Goal: Task Accomplishment & Management: Manage account settings

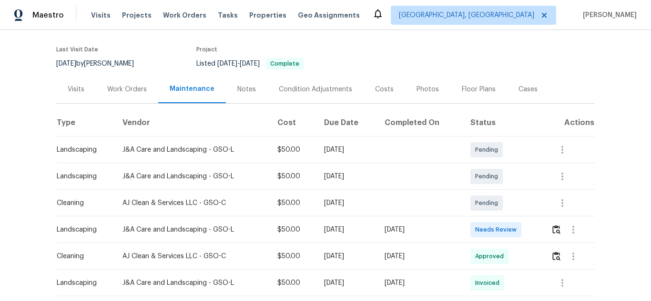
scroll to position [143, 0]
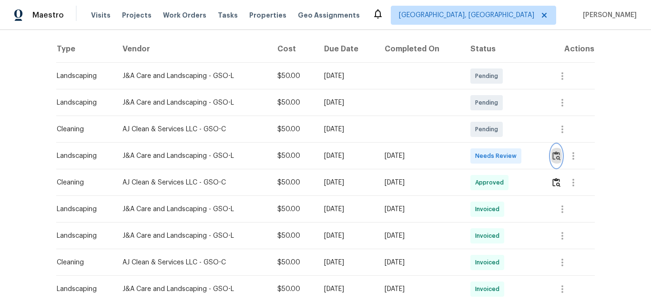
click at [555, 153] on img "button" at bounding box center [556, 155] width 8 height 9
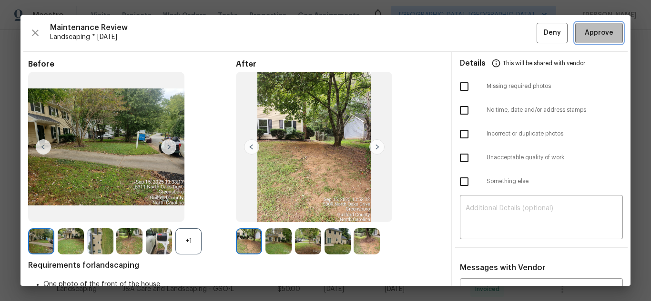
click at [602, 36] on span "Approve" at bounding box center [598, 33] width 29 height 12
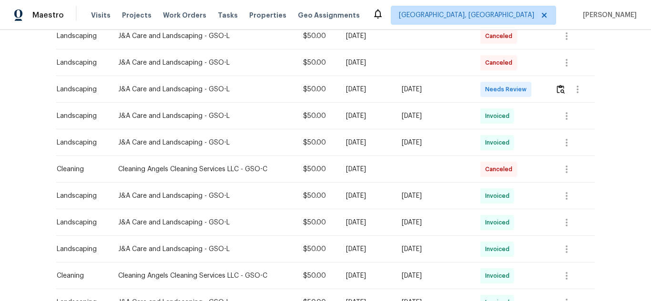
scroll to position [190, 0]
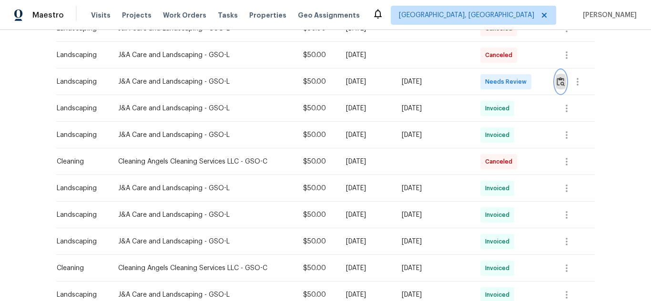
click at [557, 80] on img "button" at bounding box center [560, 81] width 8 height 9
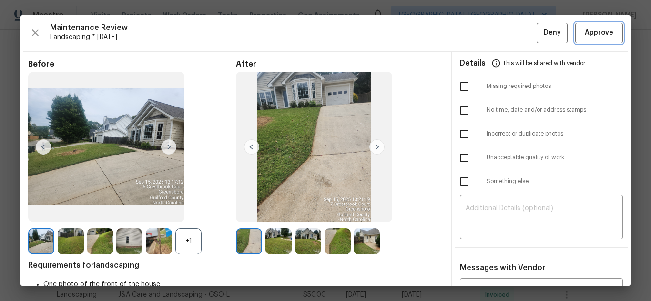
click at [593, 32] on span "Approve" at bounding box center [598, 33] width 29 height 12
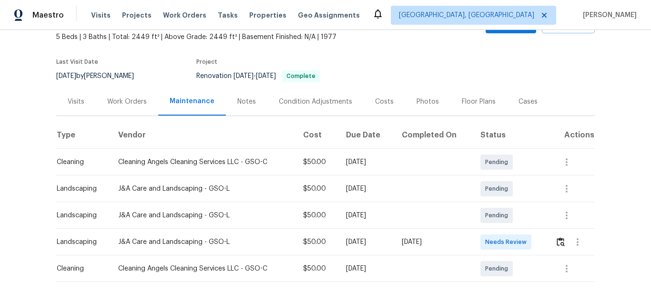
scroll to position [102, 0]
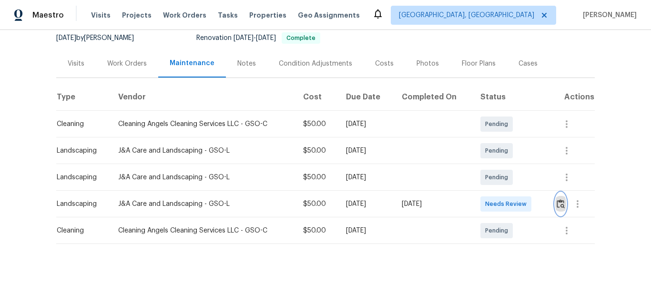
click at [560, 200] on img "button" at bounding box center [560, 204] width 8 height 9
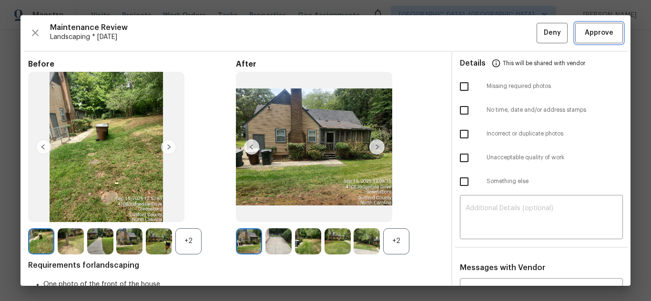
click at [586, 31] on span "Approve" at bounding box center [598, 33] width 29 height 12
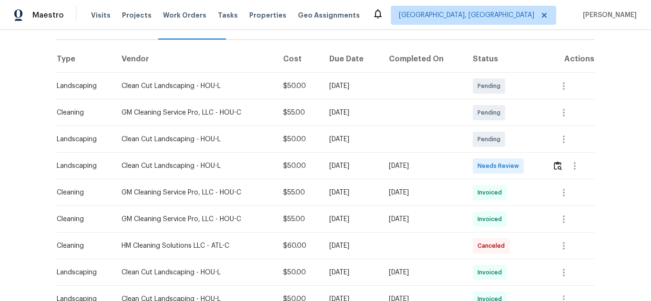
scroll to position [143, 0]
click at [553, 161] on img "button" at bounding box center [557, 165] width 8 height 9
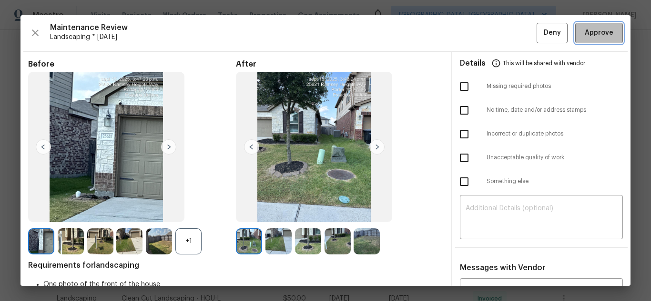
click at [591, 37] on span "Approve" at bounding box center [598, 33] width 29 height 12
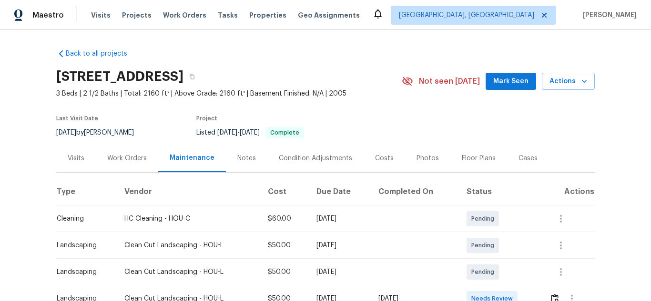
scroll to position [143, 0]
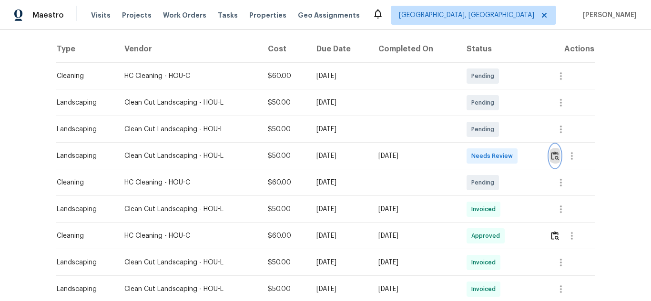
click at [551, 155] on img "button" at bounding box center [555, 155] width 8 height 9
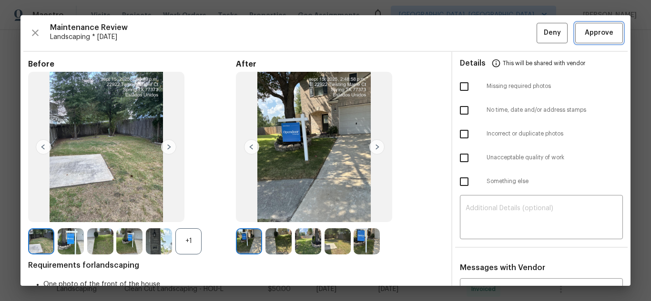
click at [596, 32] on span "Approve" at bounding box center [598, 33] width 29 height 12
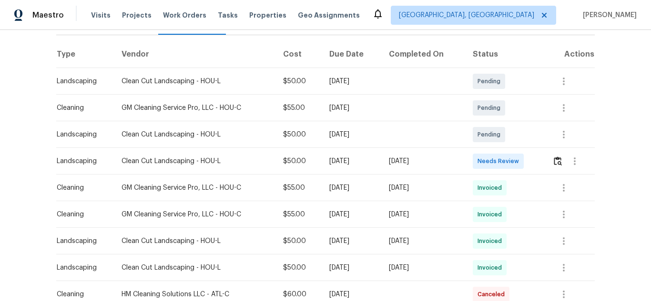
scroll to position [143, 0]
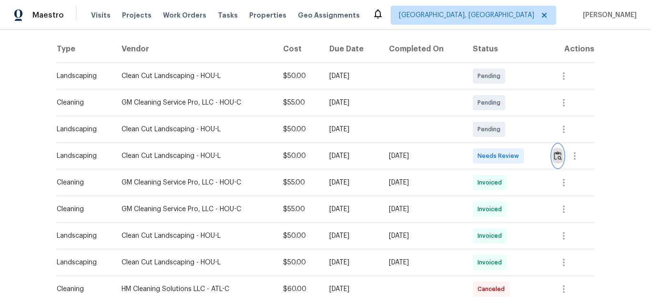
click at [556, 150] on button "button" at bounding box center [557, 156] width 11 height 23
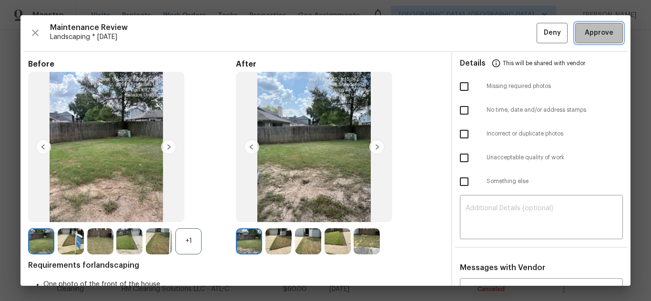
click at [596, 36] on span "Approve" at bounding box center [598, 33] width 29 height 12
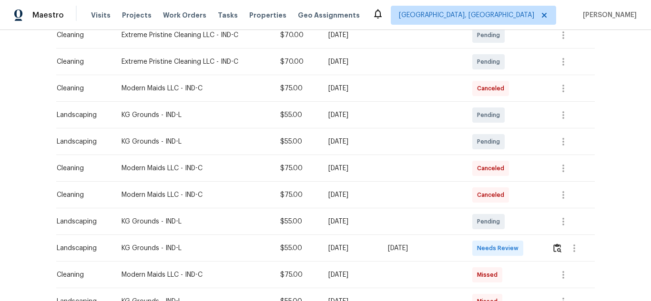
scroll to position [190, 0]
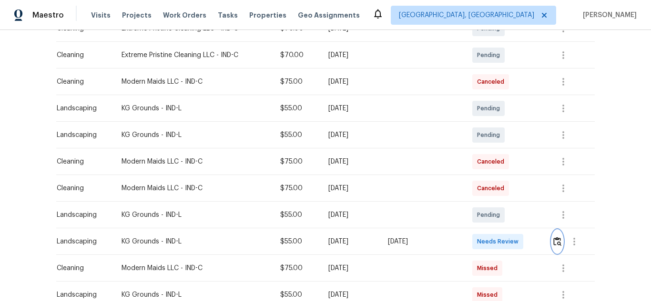
click at [555, 244] on img "button" at bounding box center [557, 241] width 8 height 9
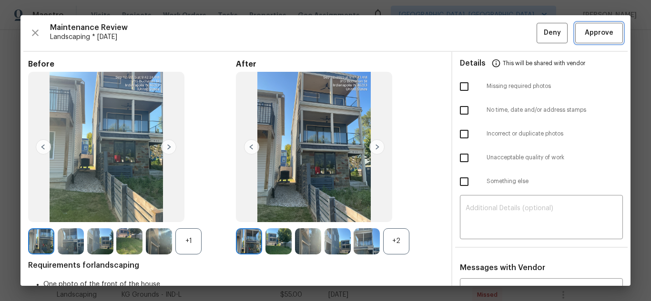
click at [581, 24] on button "Approve" at bounding box center [599, 33] width 48 height 20
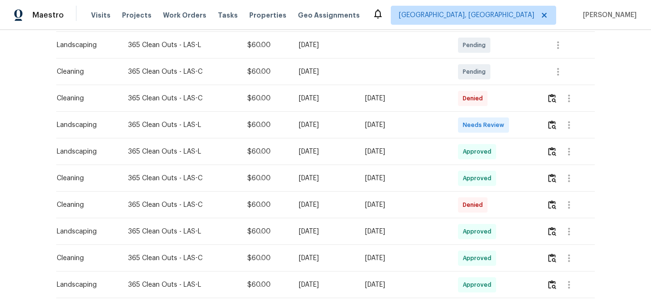
scroll to position [190, 0]
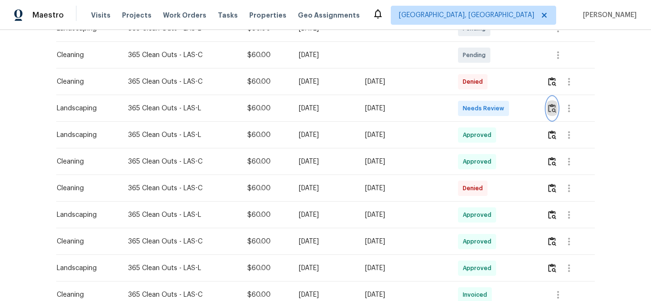
click at [550, 107] on img "button" at bounding box center [552, 108] width 8 height 9
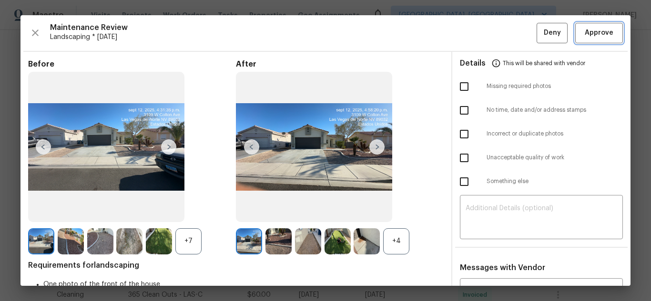
click at [584, 32] on span "Approve" at bounding box center [598, 33] width 29 height 12
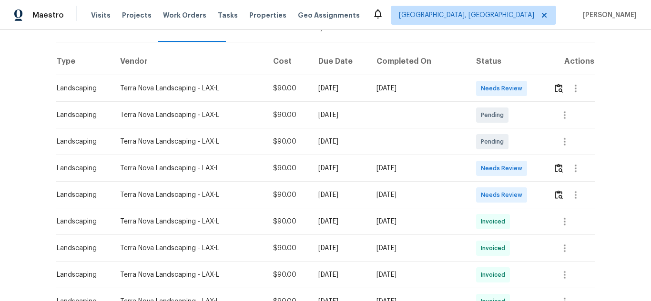
scroll to position [143, 0]
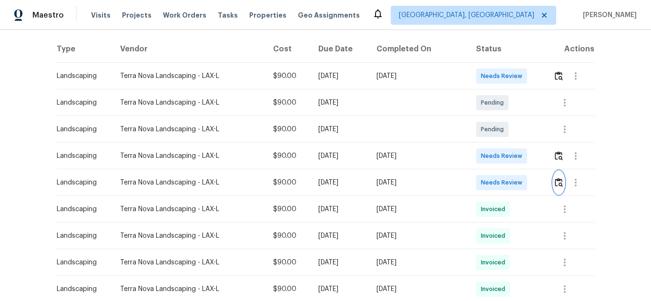
click at [554, 182] on img "button" at bounding box center [558, 182] width 8 height 9
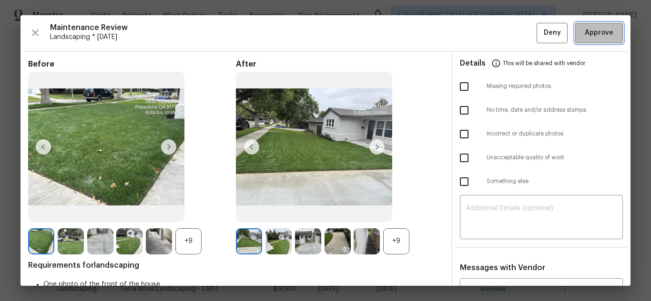
click at [575, 29] on button "Approve" at bounding box center [599, 33] width 48 height 20
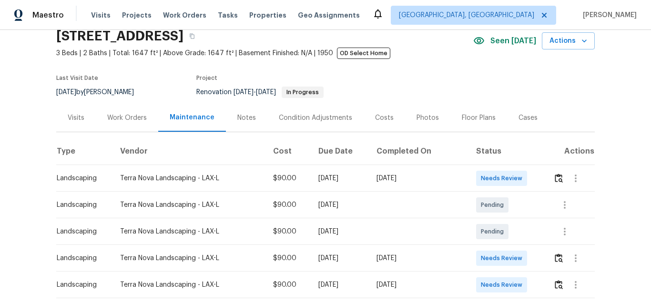
scroll to position [95, 0]
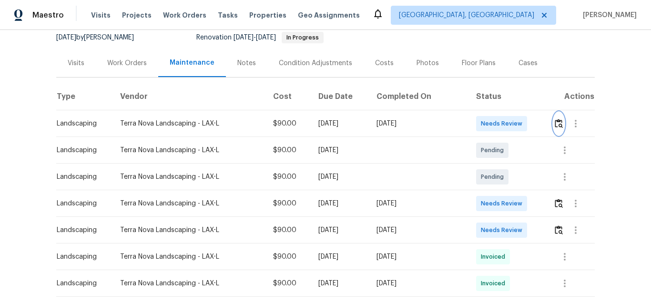
click at [554, 122] on img "button" at bounding box center [558, 123] width 8 height 9
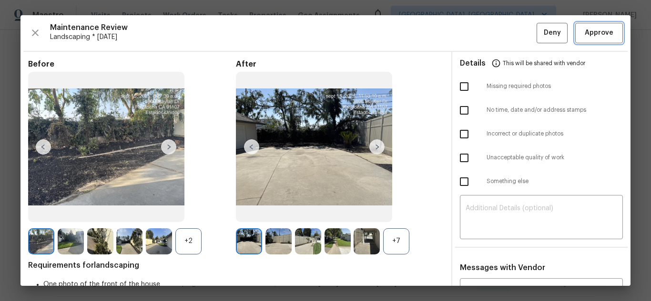
click at [588, 30] on span "Approve" at bounding box center [598, 33] width 29 height 12
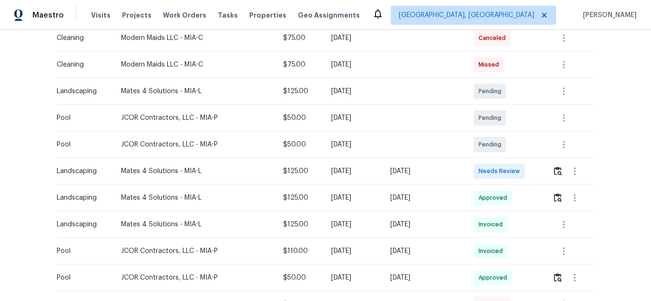
scroll to position [238, 0]
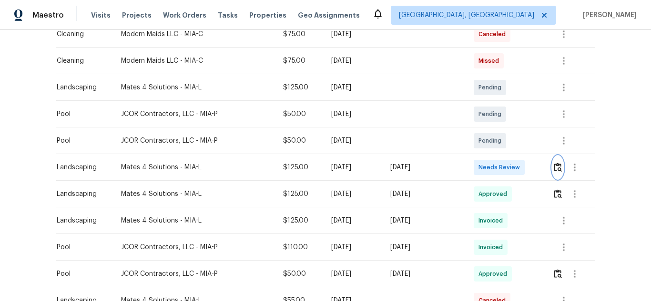
click at [554, 164] on img "button" at bounding box center [557, 167] width 8 height 9
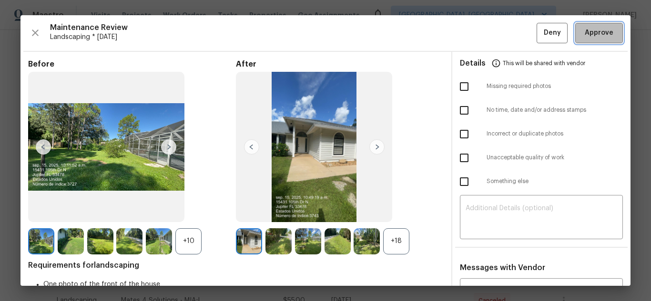
click at [586, 28] on span "Approve" at bounding box center [598, 33] width 29 height 12
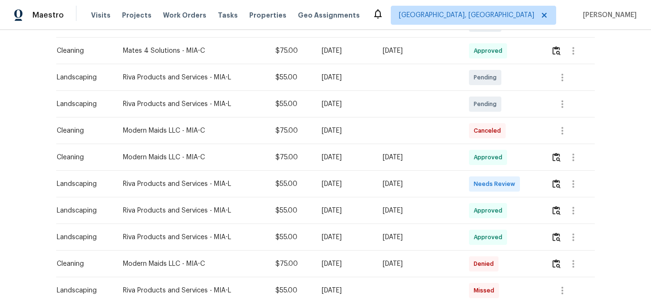
scroll to position [238, 0]
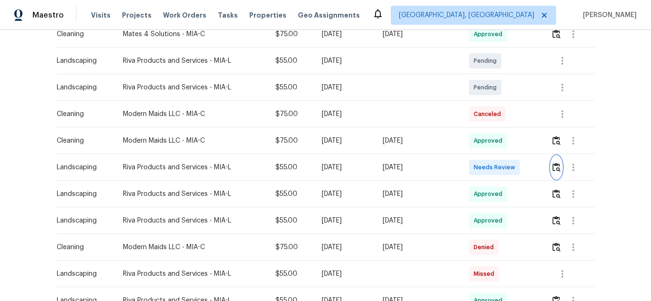
click at [553, 166] on img "button" at bounding box center [556, 167] width 8 height 9
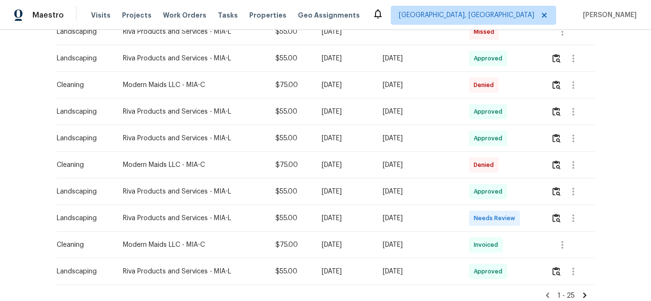
scroll to position [651, 0]
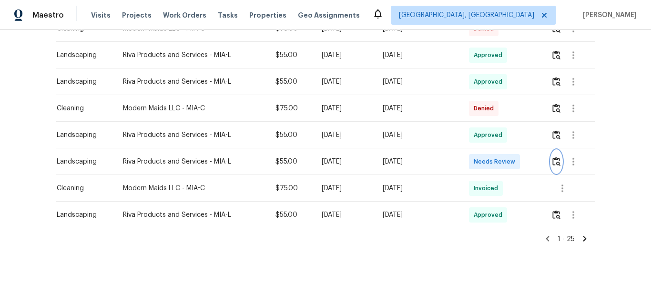
click at [556, 157] on img "button" at bounding box center [556, 161] width 8 height 9
click at [552, 157] on img "button" at bounding box center [556, 161] width 8 height 9
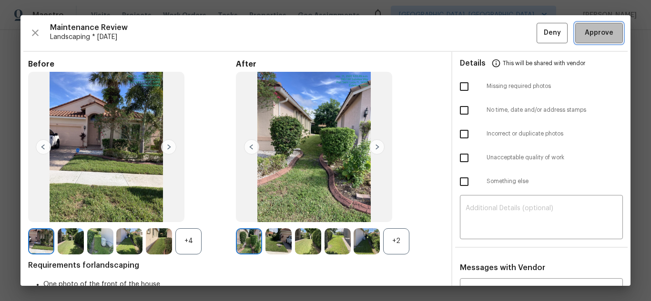
click at [578, 25] on button "Approve" at bounding box center [599, 33] width 48 height 20
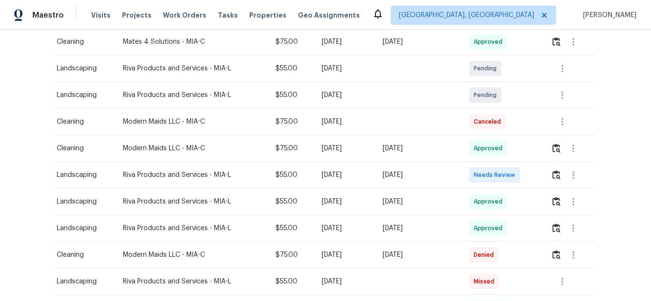
scroll to position [286, 0]
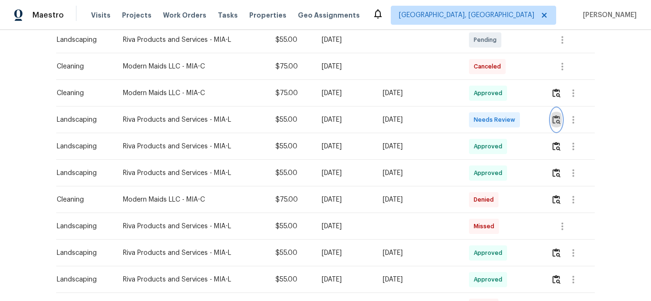
click at [555, 115] on img "button" at bounding box center [556, 119] width 8 height 9
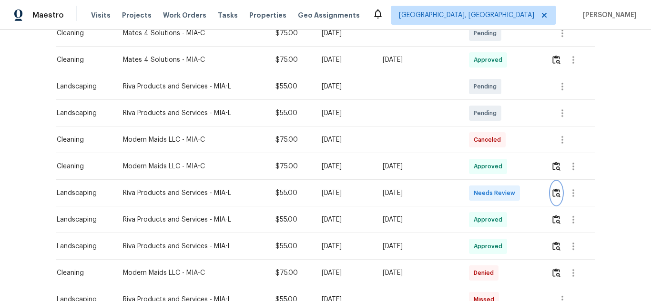
scroll to position [238, 0]
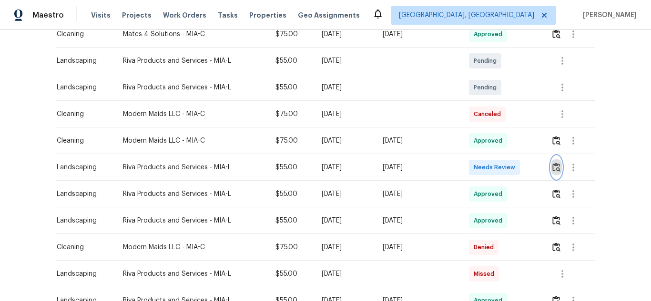
click at [556, 165] on img "button" at bounding box center [556, 167] width 8 height 9
click at [554, 167] on img "button" at bounding box center [556, 167] width 8 height 9
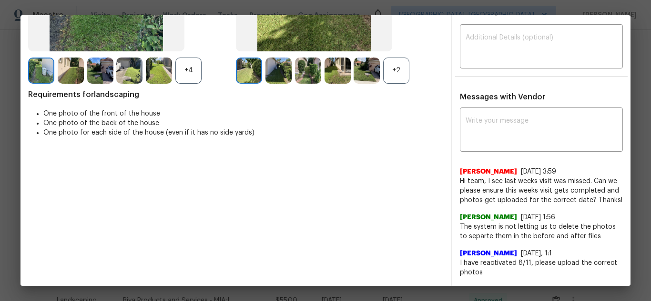
scroll to position [190, 0]
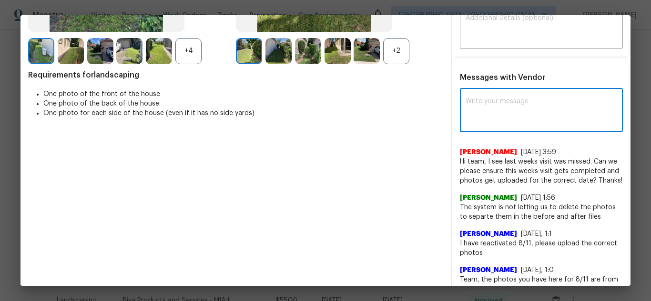
click at [513, 107] on textarea at bounding box center [540, 111] width 151 height 27
paste textarea "Maintenance Audit Team: Hello! Unfortunately this Landscaping visit completed o…"
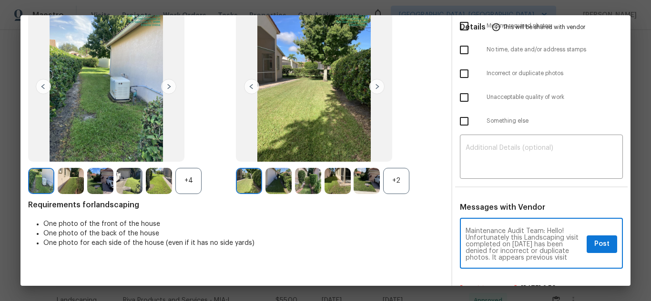
scroll to position [48, 0]
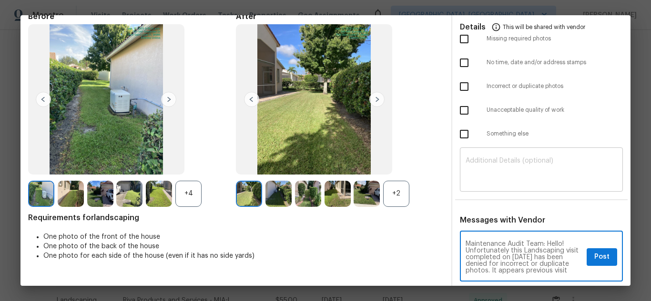
type textarea "Maintenance Audit Team: Hello! Unfortunately this Landscaping visit completed o…"
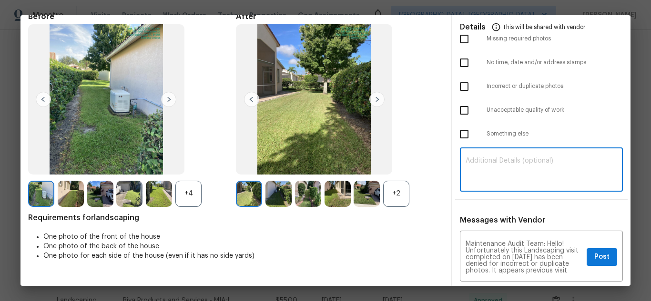
click at [514, 170] on textarea at bounding box center [540, 171] width 151 height 27
paste textarea "Maintenance Audit Team: Hello! Unfortunately this Landscaping visit completed o…"
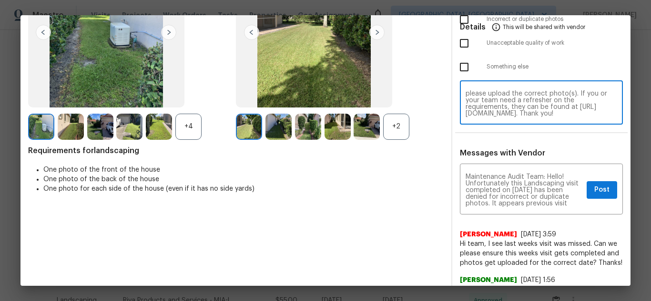
scroll to position [143, 0]
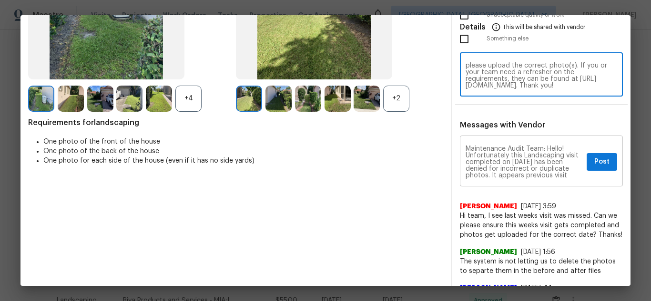
type textarea "Maintenance Audit Team: Hello! Unfortunately this Landscaping visit completed o…"
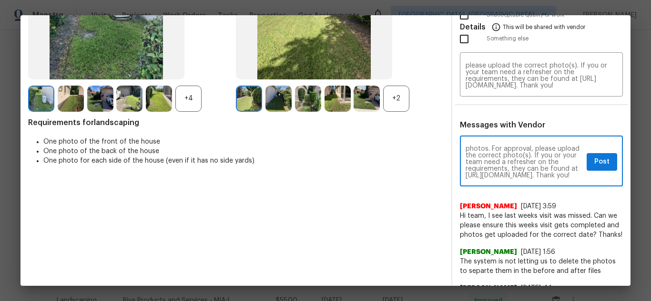
scroll to position [53, 0]
click at [594, 167] on span "Post" at bounding box center [601, 162] width 15 height 12
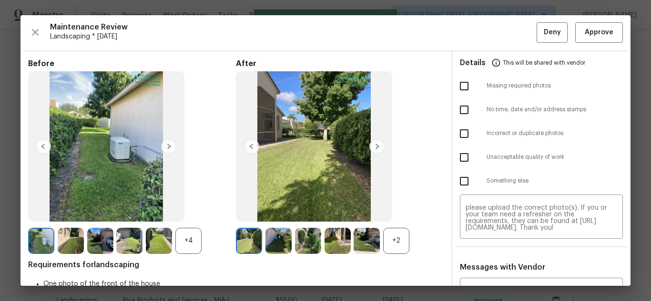
scroll to position [0, 0]
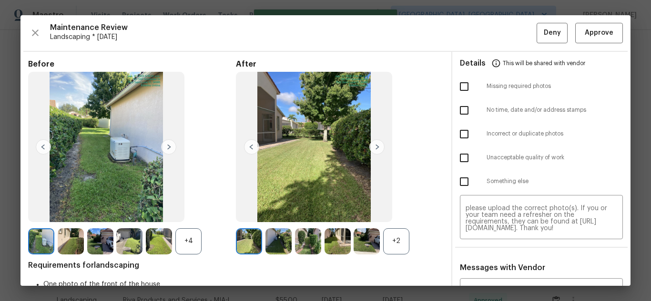
click at [463, 135] on input "checkbox" at bounding box center [464, 134] width 20 height 20
checkbox input "true"
click at [543, 34] on span "Deny" at bounding box center [551, 33] width 17 height 12
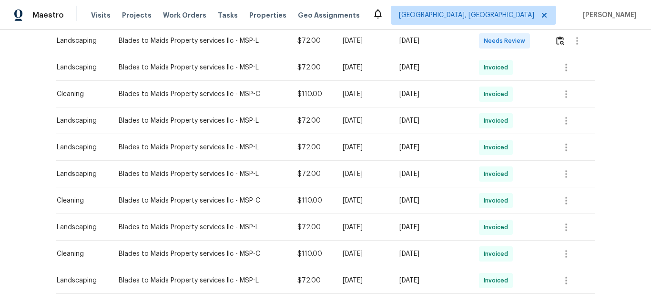
scroll to position [151, 0]
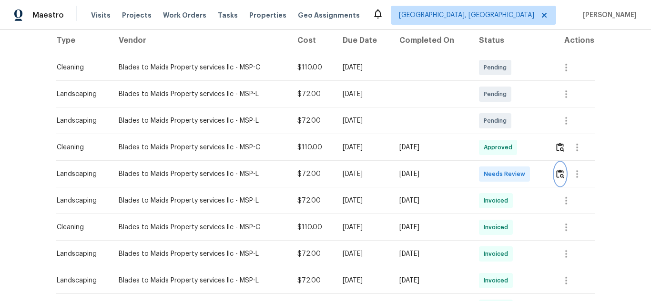
click at [561, 170] on img "button" at bounding box center [560, 174] width 8 height 9
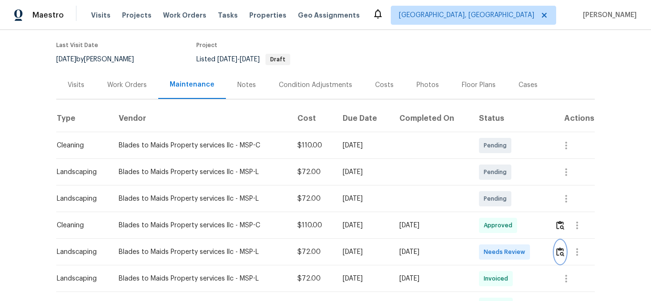
scroll to position [190, 0]
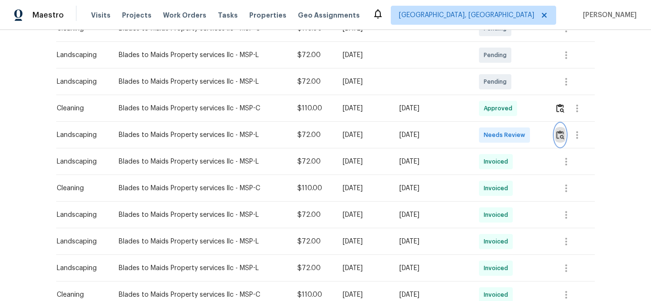
click at [556, 133] on img "button" at bounding box center [560, 134] width 8 height 9
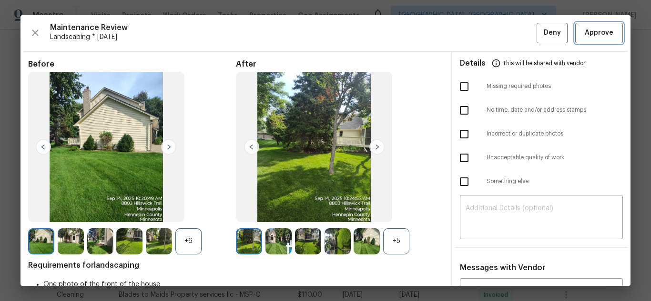
click at [586, 33] on span "Approve" at bounding box center [598, 33] width 29 height 12
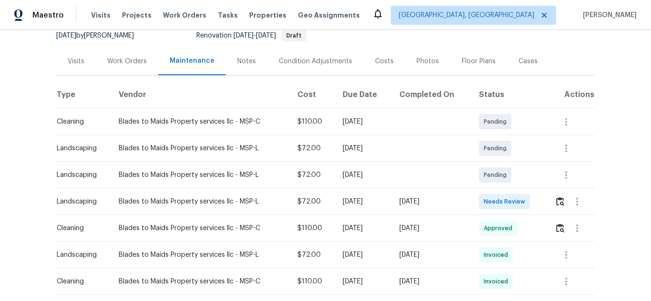
scroll to position [95, 0]
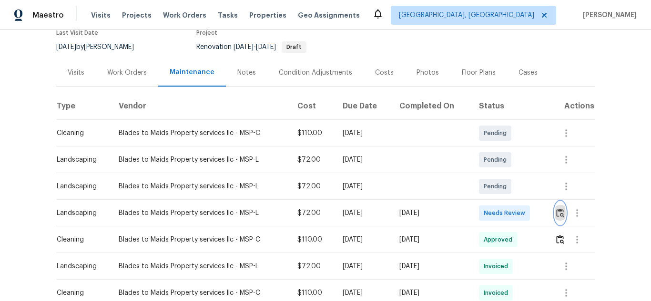
click at [554, 202] on button "button" at bounding box center [559, 213] width 11 height 23
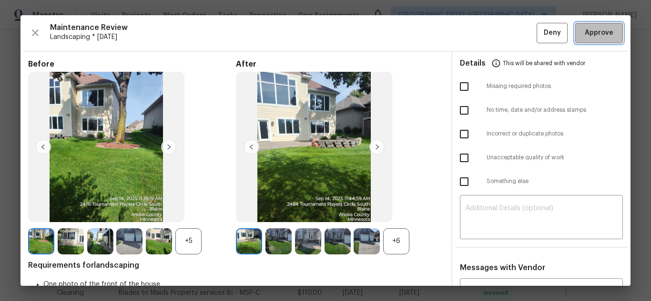
click at [584, 35] on span "Approve" at bounding box center [598, 33] width 29 height 12
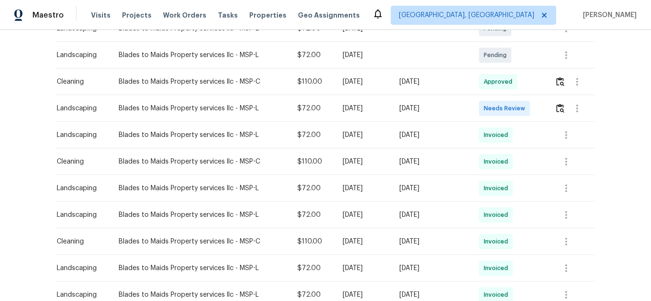
scroll to position [238, 0]
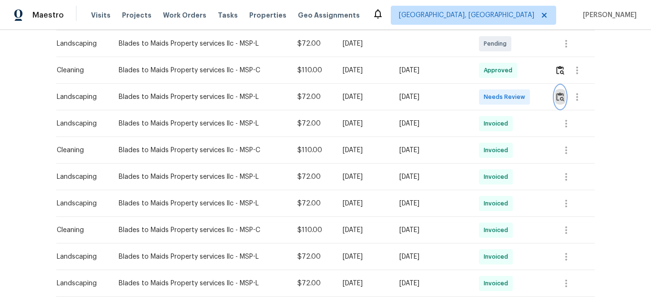
click at [558, 92] on img "button" at bounding box center [560, 96] width 8 height 9
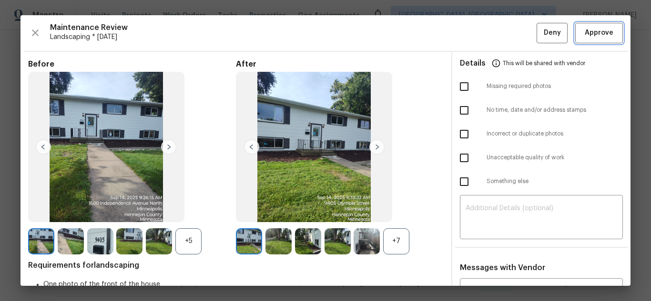
click at [584, 27] on span "Approve" at bounding box center [598, 33] width 29 height 12
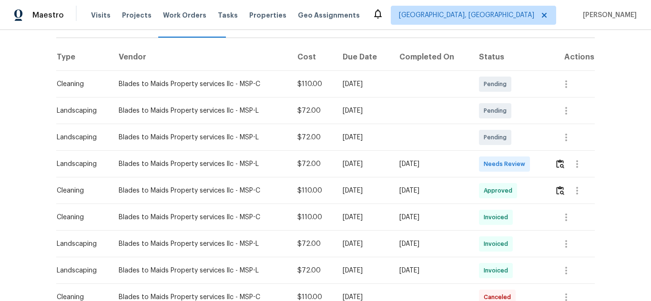
scroll to position [143, 0]
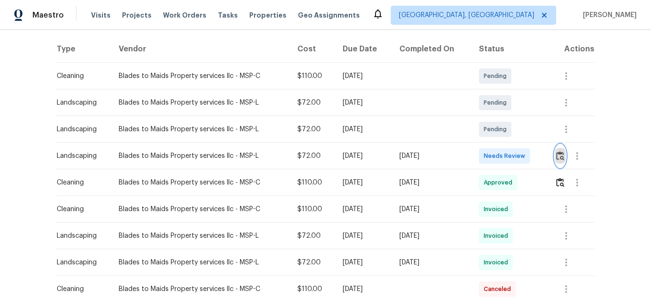
click at [556, 155] on img "button" at bounding box center [560, 155] width 8 height 9
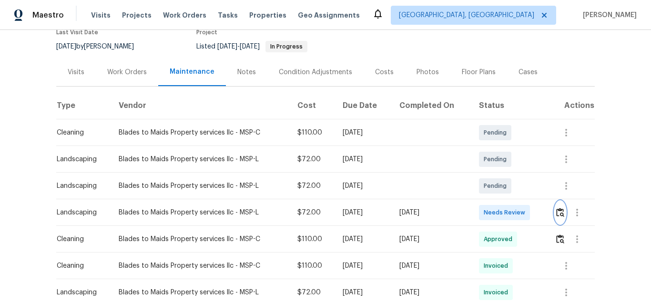
scroll to position [80, 0]
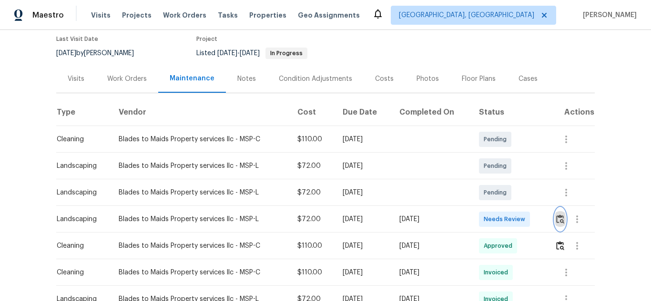
click at [556, 216] on img "button" at bounding box center [560, 219] width 8 height 9
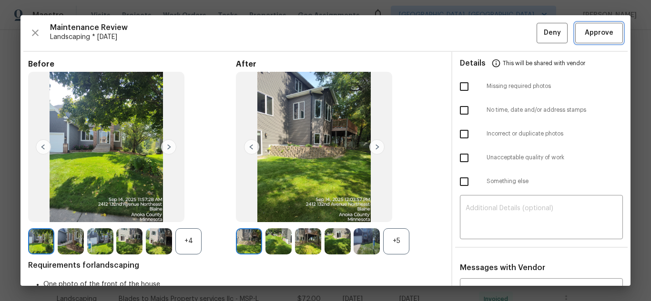
click at [590, 31] on span "Approve" at bounding box center [598, 33] width 29 height 12
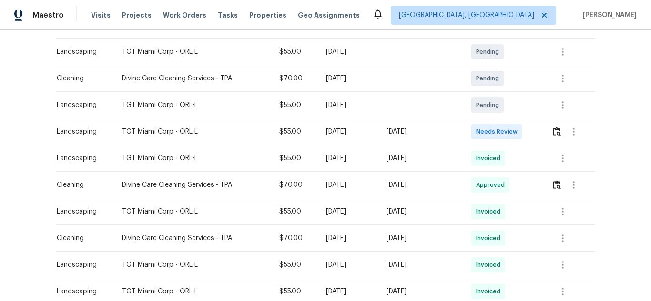
scroll to position [190, 0]
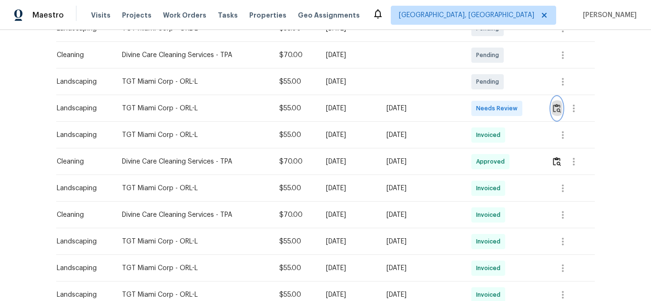
click at [555, 106] on img "button" at bounding box center [556, 108] width 8 height 9
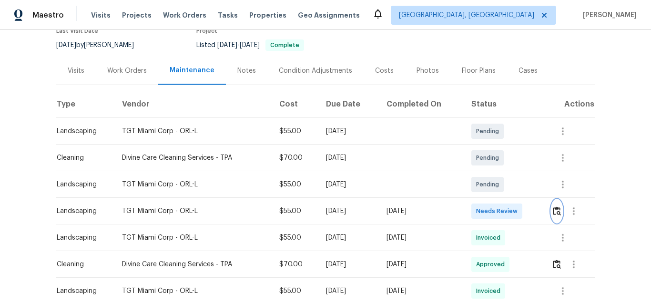
scroll to position [95, 0]
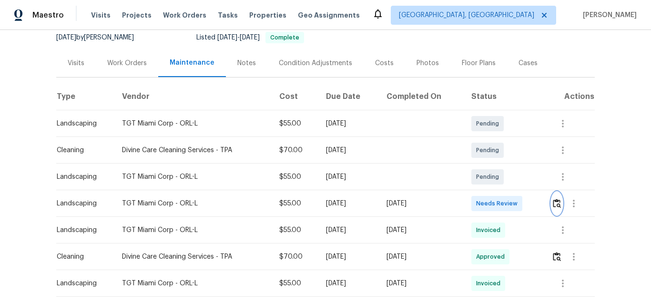
click at [554, 201] on img "button" at bounding box center [556, 203] width 8 height 9
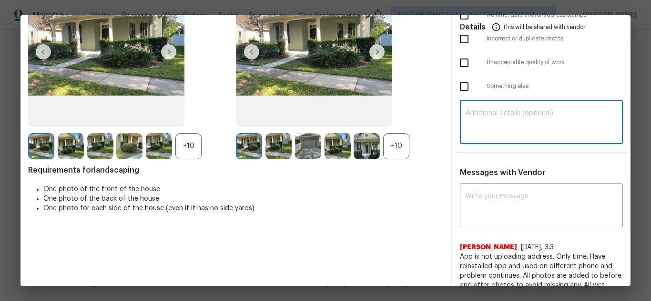
click at [522, 125] on textarea at bounding box center [540, 123] width 151 height 27
paste textarea "Maintenance Audit Team: Hello! Unfortunately, this Landscaping visit completed …"
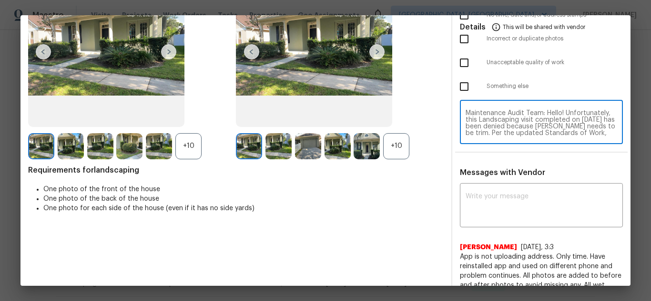
scroll to position [73, 0]
type textarea "Maintenance Audit Team: Hello! Unfortunately, this Landscaping visit completed …"
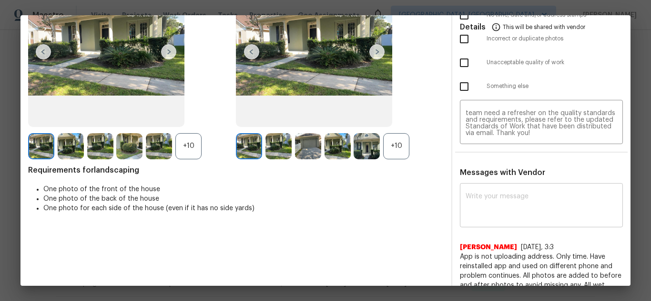
click at [522, 190] on div "x ​" at bounding box center [541, 207] width 163 height 42
paste textarea "Maintenance Audit Team: Hello! Unfortunately, this Landscaping visit completed …"
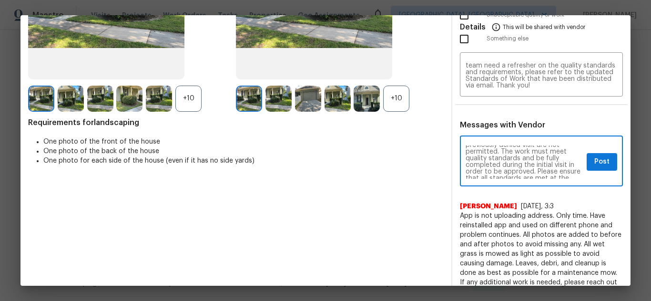
scroll to position [57, 0]
type textarea "Maintenance Audit Team: Hello! Unfortunately, this Landscaping visit completed …"
click at [594, 163] on span "Post" at bounding box center [601, 162] width 15 height 12
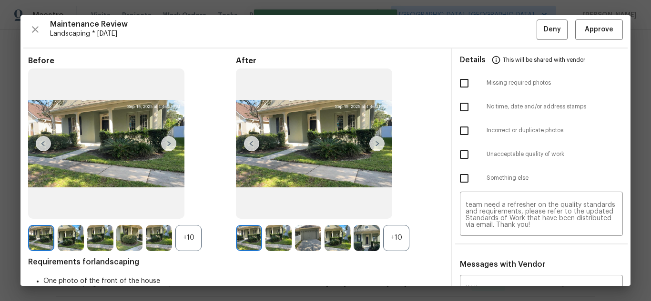
scroll to position [0, 0]
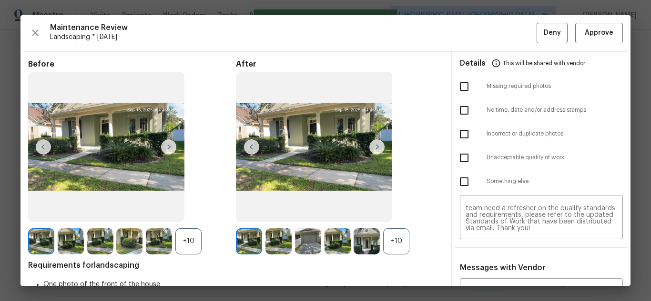
click at [458, 154] on input "checkbox" at bounding box center [464, 158] width 20 height 20
checkbox input "true"
click at [536, 35] on button "Deny" at bounding box center [551, 33] width 31 height 20
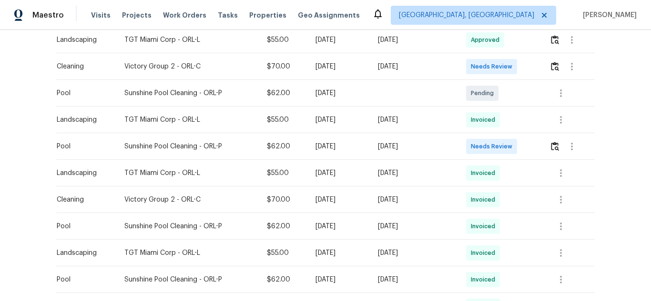
scroll to position [238, 0]
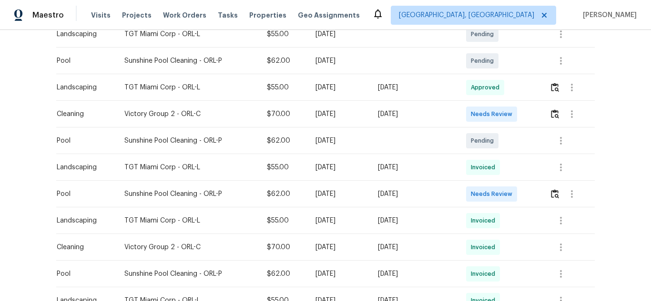
drag, startPoint x: 52, startPoint y: 111, endPoint x: 419, endPoint y: 119, distance: 366.8
click at [418, 119] on div "Back to all projects 3230 Buck Hill Pl, Orlando, FL 32817 4 Beds | 3 Baths | To…" at bounding box center [325, 165] width 651 height 271
click at [420, 119] on td "Tue, Sep 16 2025" at bounding box center [414, 114] width 88 height 27
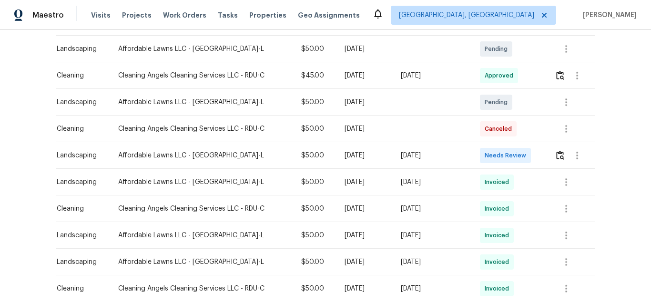
scroll to position [238, 0]
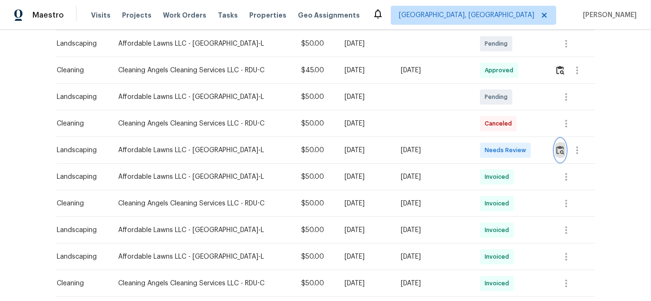
click at [560, 146] on img "button" at bounding box center [560, 150] width 8 height 9
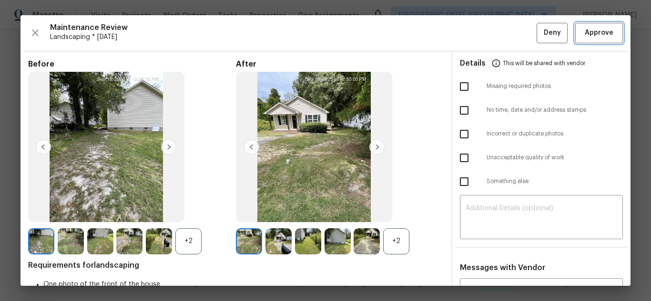
click at [587, 35] on span "Approve" at bounding box center [598, 33] width 29 height 12
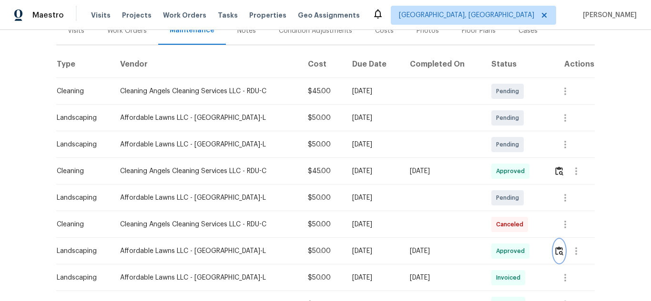
scroll to position [143, 0]
